Goal: Task Accomplishment & Management: Use online tool/utility

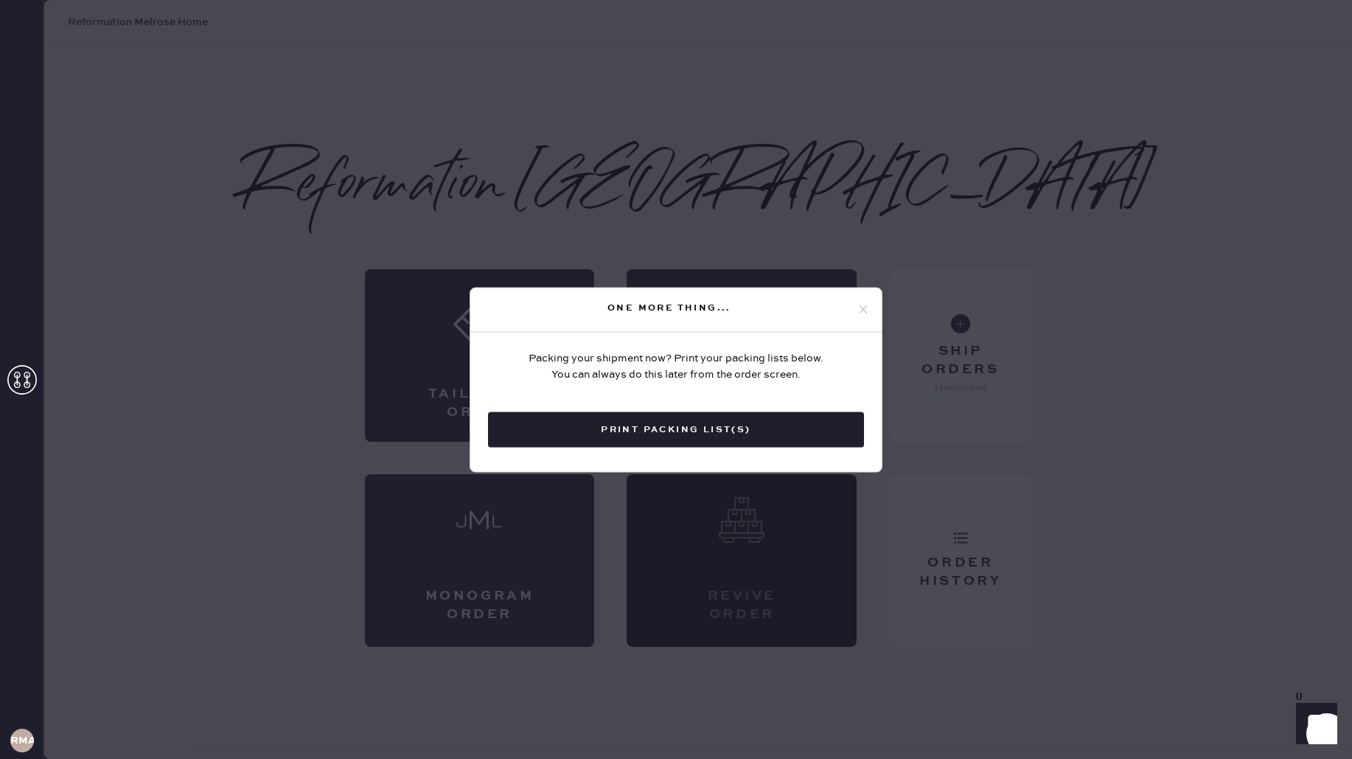
click at [863, 311] on icon at bounding box center [863, 309] width 13 height 13
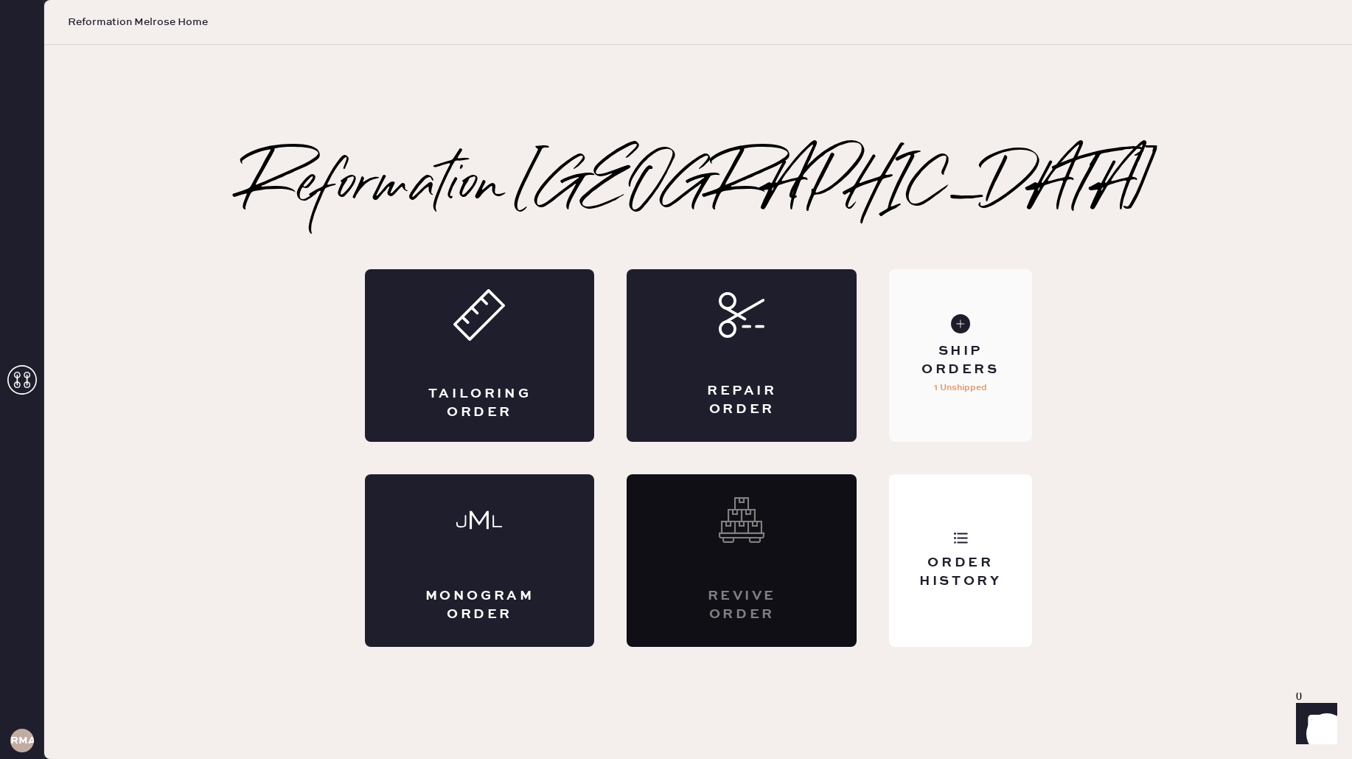
click at [1001, 417] on div "Ship Orders 1 Unshipped" at bounding box center [960, 355] width 142 height 172
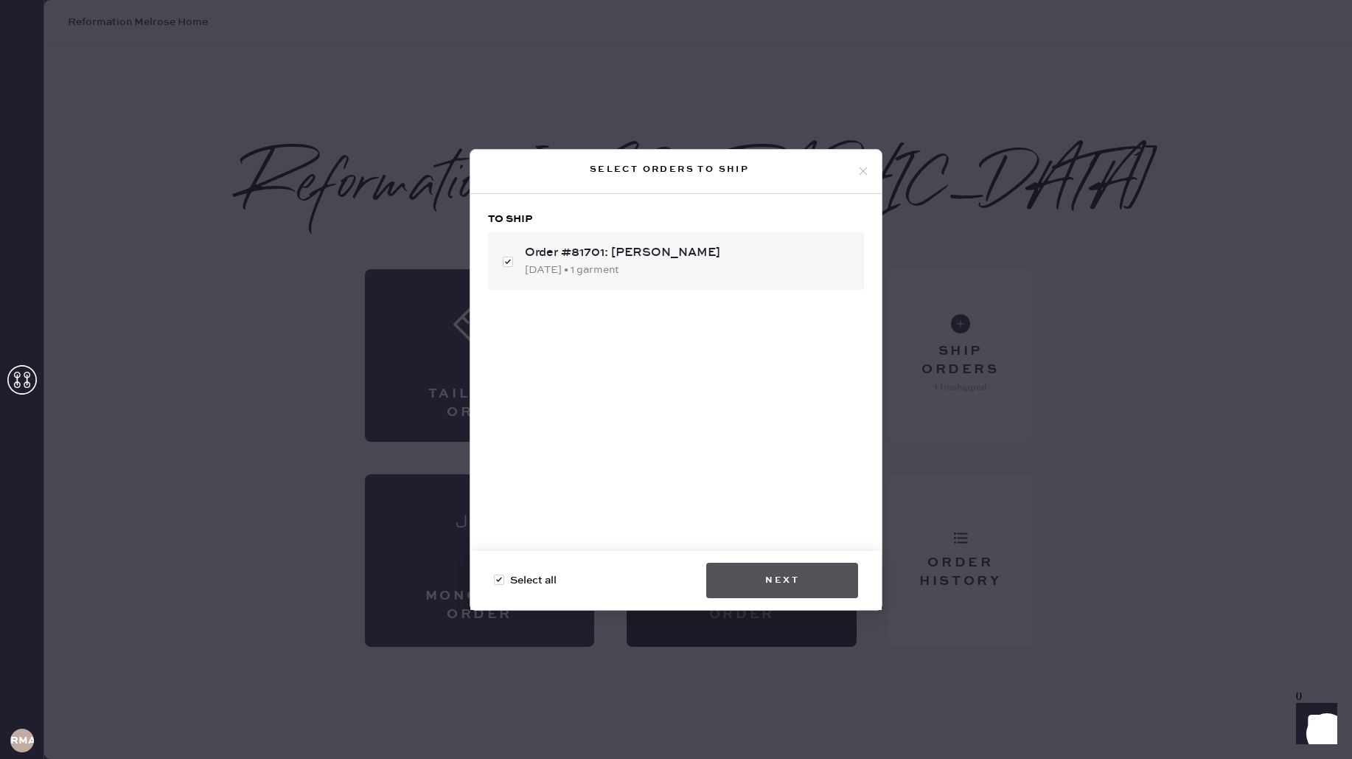
click at [788, 572] on button "Next" at bounding box center [782, 579] width 152 height 35
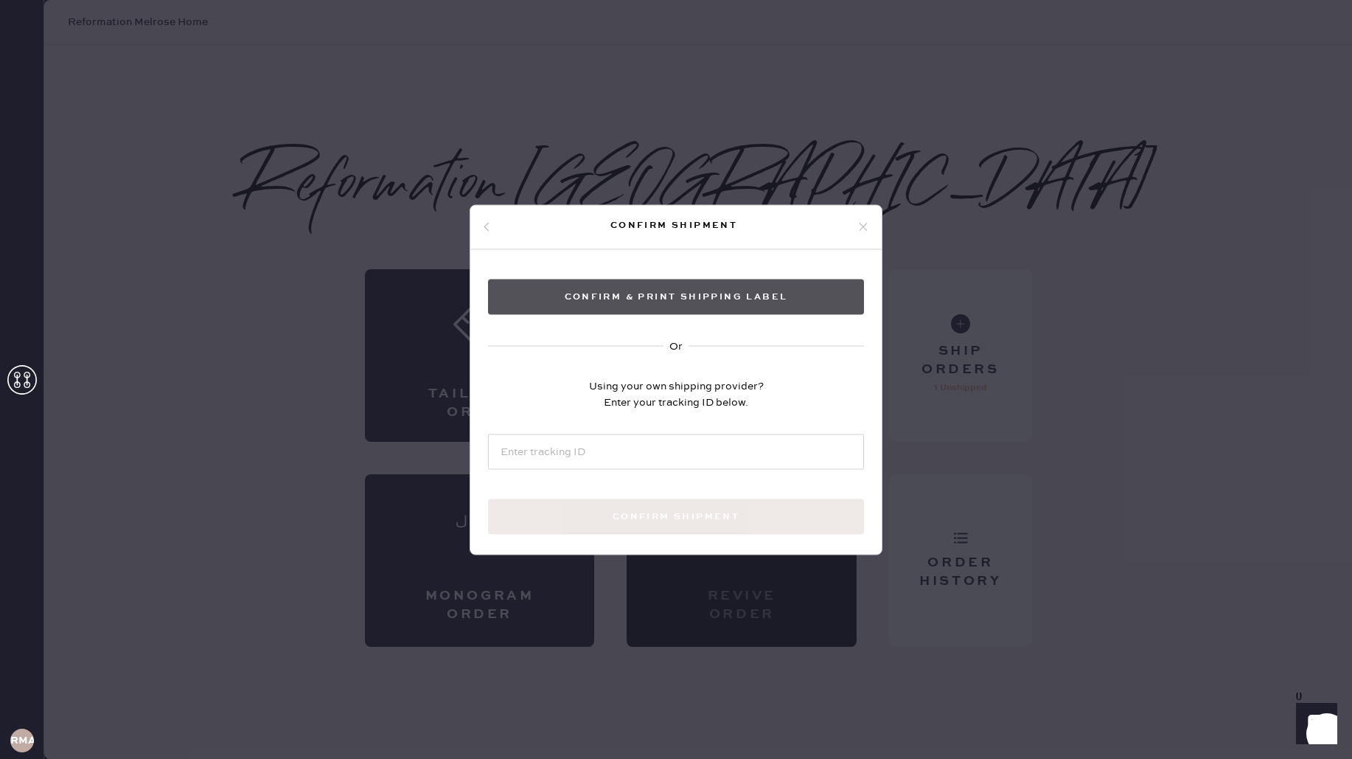
click at [688, 296] on button "Confirm & Print shipping label" at bounding box center [676, 296] width 376 height 35
